Goal: Check status: Check status

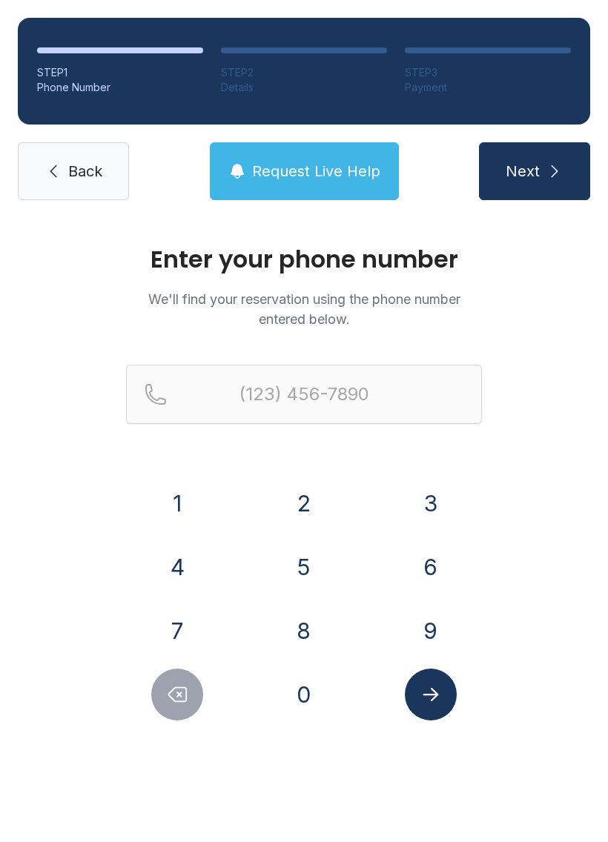
click at [306, 621] on button "8" at bounding box center [304, 631] width 52 height 52
click at [182, 500] on button "1" at bounding box center [177, 504] width 52 height 52
click at [433, 494] on button "3" at bounding box center [431, 504] width 52 height 52
click at [184, 567] on button "4" at bounding box center [177, 567] width 52 height 52
click at [301, 498] on button "2" at bounding box center [304, 504] width 52 height 52
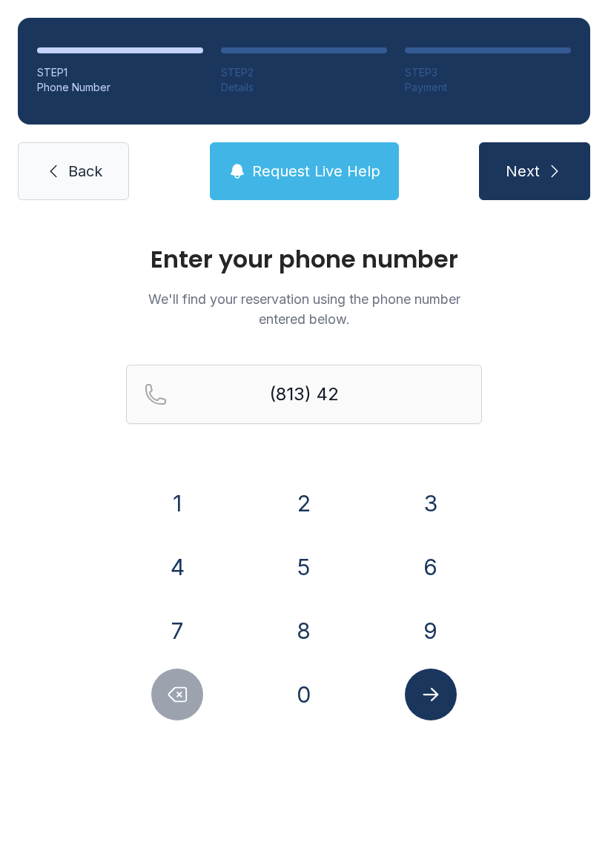
click at [303, 624] on button "8" at bounding box center [304, 631] width 52 height 52
click at [423, 505] on button "3" at bounding box center [431, 504] width 52 height 52
click at [417, 498] on button "3" at bounding box center [431, 504] width 52 height 52
click at [191, 567] on button "4" at bounding box center [177, 567] width 52 height 52
click at [304, 555] on button "5" at bounding box center [304, 567] width 52 height 52
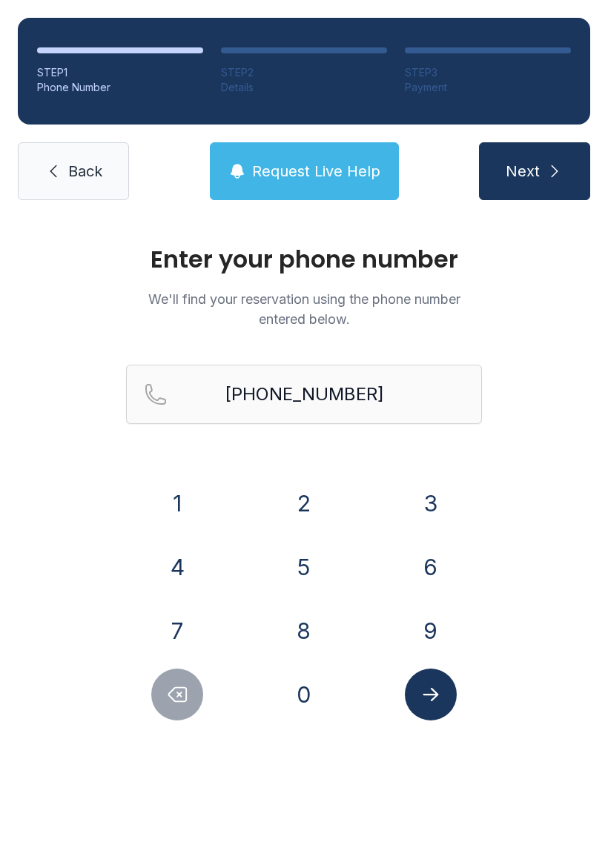
click at [432, 688] on icon "Submit lookup form" at bounding box center [431, 695] width 22 height 22
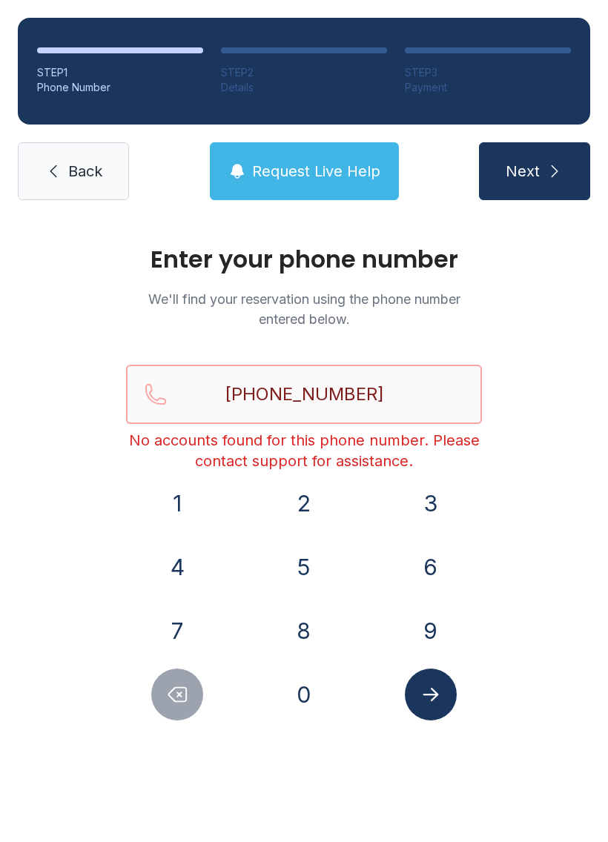
click at [383, 396] on input "[PHONE_NUMBER]" at bounding box center [304, 394] width 356 height 59
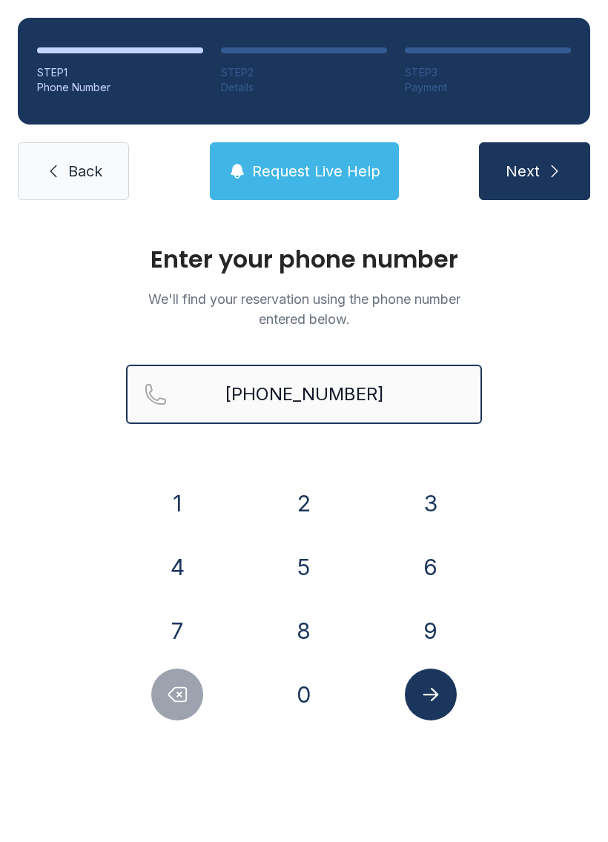
type input "[PHONE_NUMBER]"
click at [534, 171] on button "Next" at bounding box center [534, 171] width 111 height 58
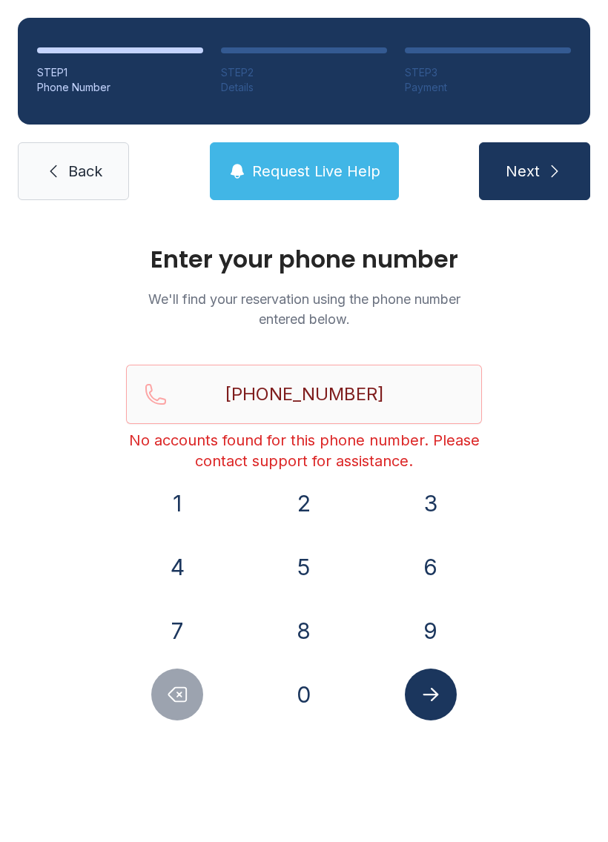
click at [71, 176] on span "Back" at bounding box center [85, 171] width 34 height 21
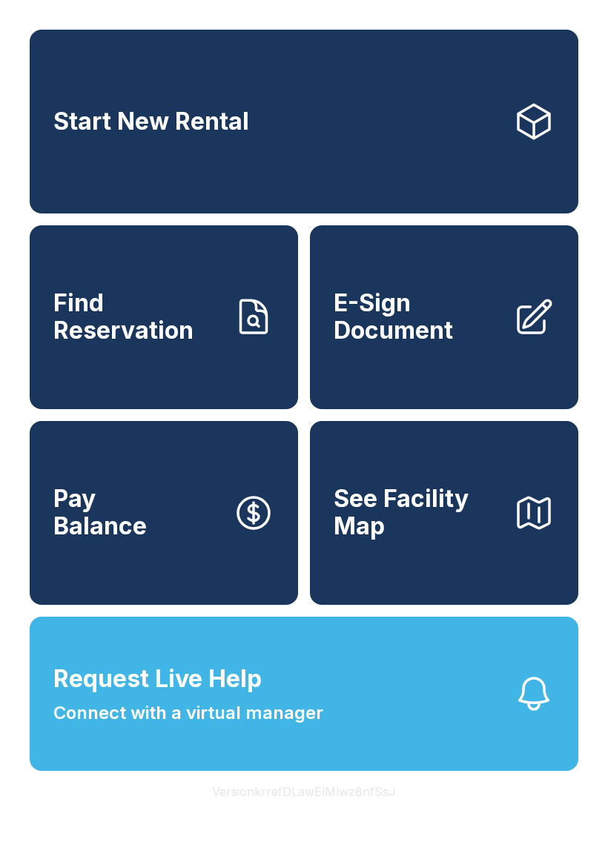
click at [171, 343] on span "Find Reservation" at bounding box center [137, 317] width 168 height 54
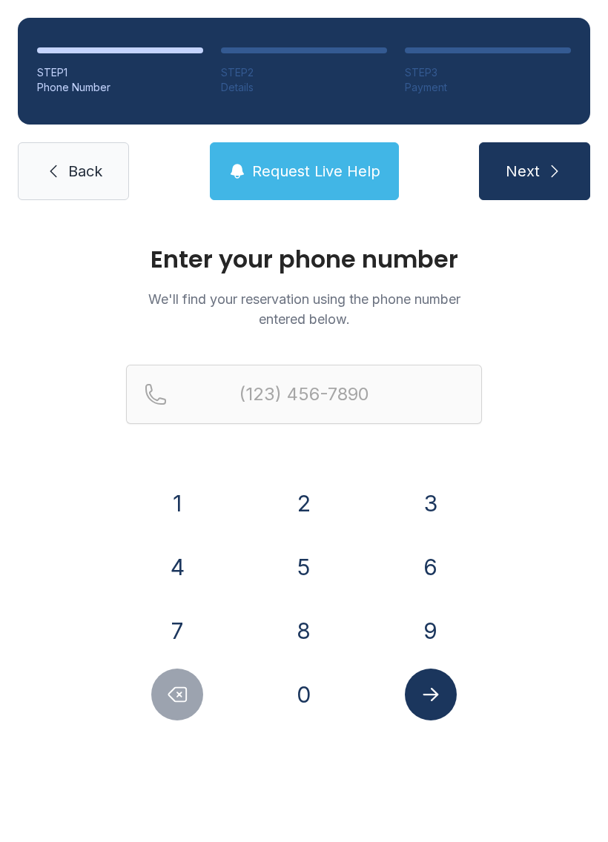
click at [79, 165] on span "Back" at bounding box center [85, 171] width 34 height 21
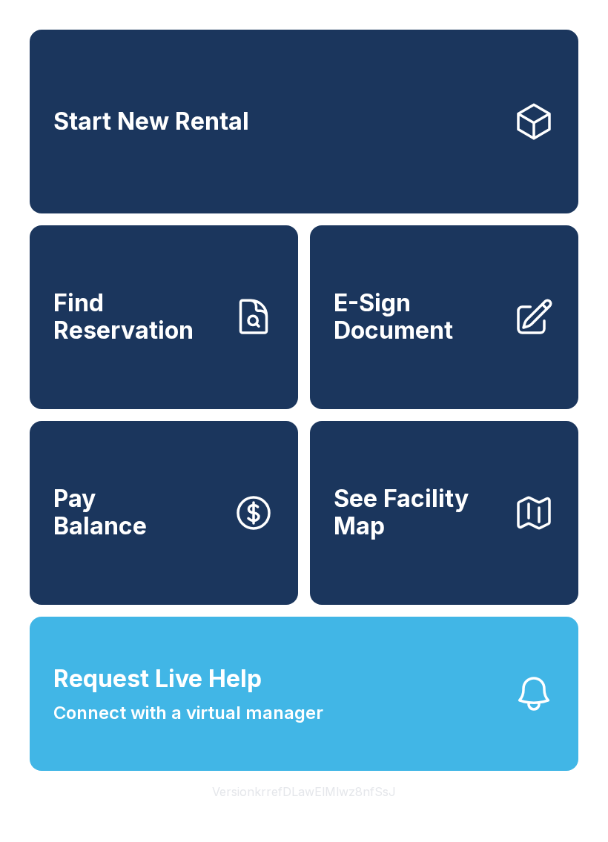
click at [154, 329] on span "Find Reservation" at bounding box center [137, 317] width 168 height 54
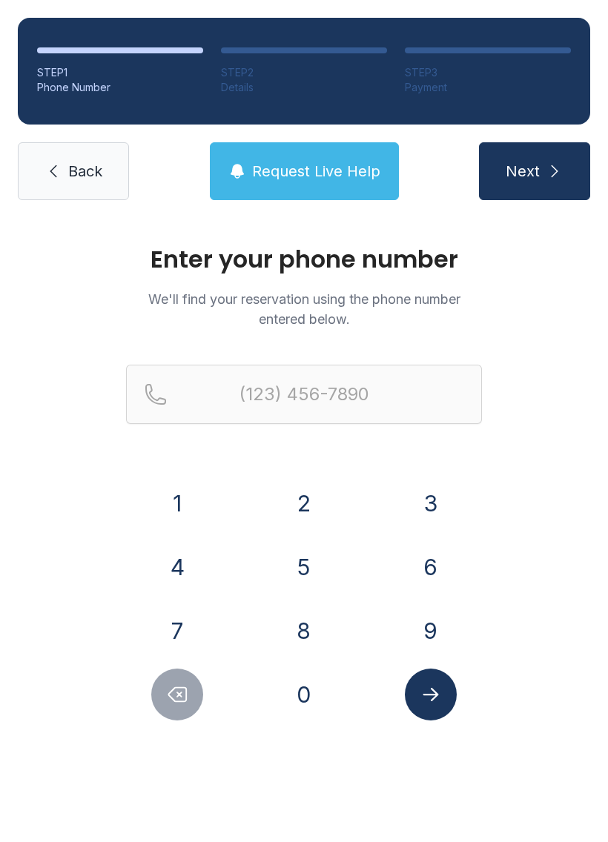
click at [306, 623] on button "8" at bounding box center [304, 631] width 52 height 52
click at [181, 495] on button "1" at bounding box center [177, 504] width 52 height 52
click at [429, 498] on button "3" at bounding box center [431, 504] width 52 height 52
click at [181, 565] on button "4" at bounding box center [177, 567] width 52 height 52
click at [310, 494] on button "2" at bounding box center [304, 504] width 52 height 52
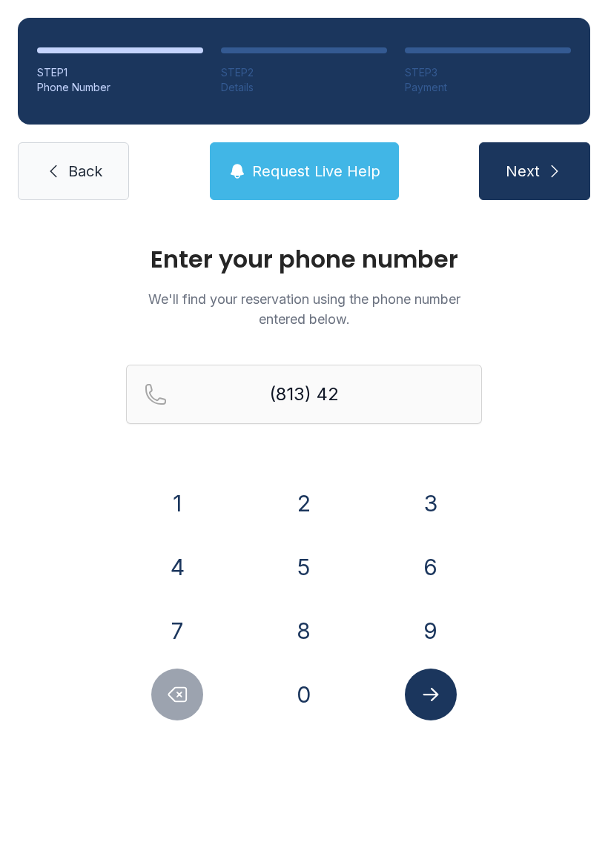
click at [306, 630] on button "8" at bounding box center [304, 631] width 52 height 52
click at [433, 501] on button "3" at bounding box center [431, 504] width 52 height 52
click at [423, 505] on button "3" at bounding box center [431, 504] width 52 height 52
click at [180, 562] on button "4" at bounding box center [177, 567] width 52 height 52
click at [303, 569] on button "5" at bounding box center [304, 567] width 52 height 52
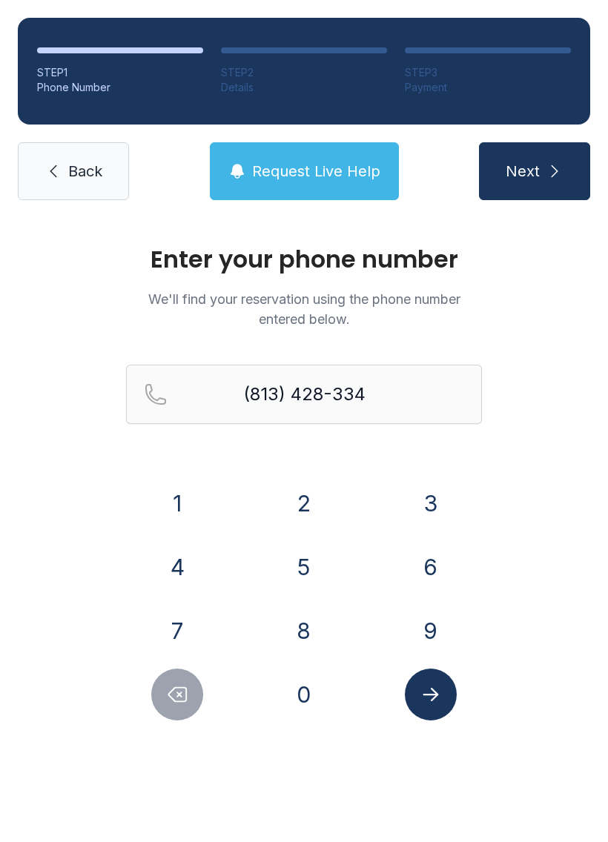
type input "[PHONE_NUMBER]"
click at [424, 690] on icon "Submit lookup form" at bounding box center [431, 695] width 22 height 22
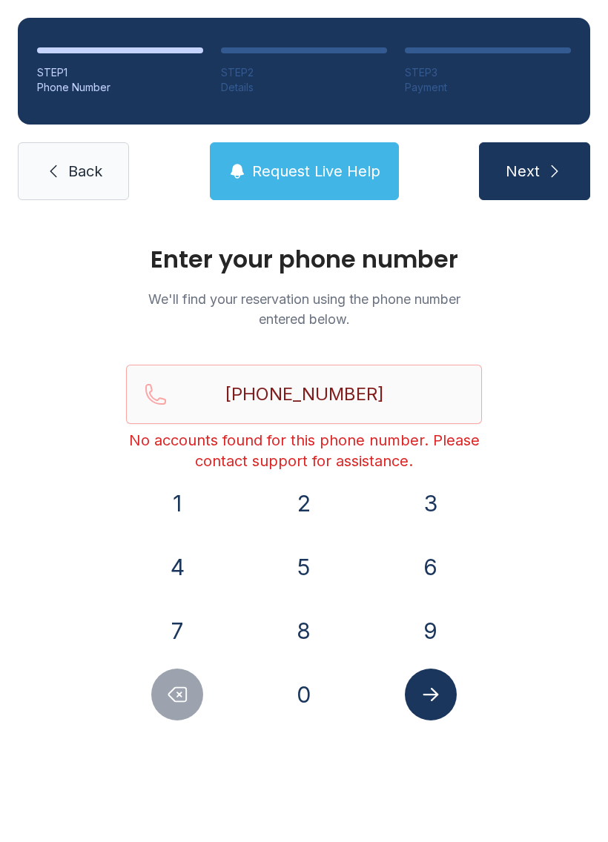
click at [321, 167] on span "Request Live Help" at bounding box center [316, 171] width 128 height 21
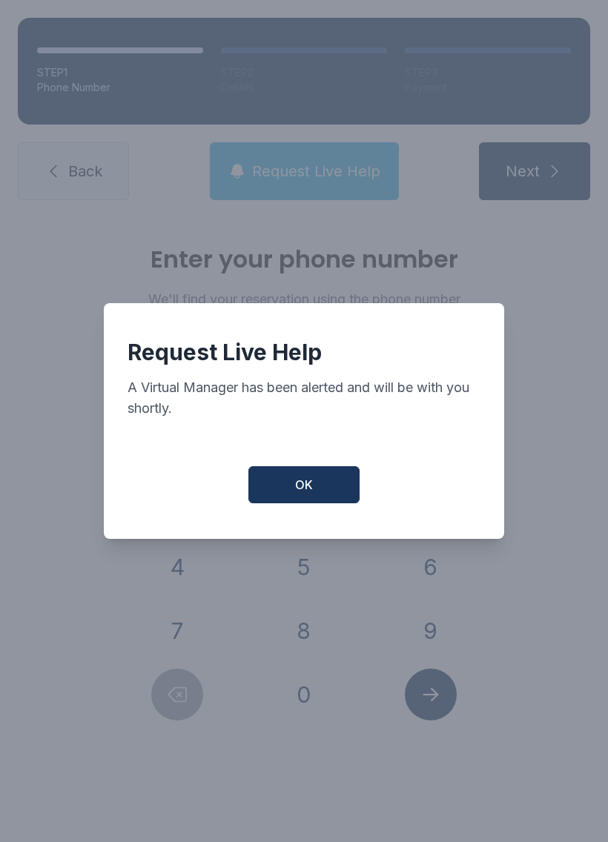
click at [311, 483] on button "OK" at bounding box center [303, 484] width 111 height 37
